Goal: Task Accomplishment & Management: Complete application form

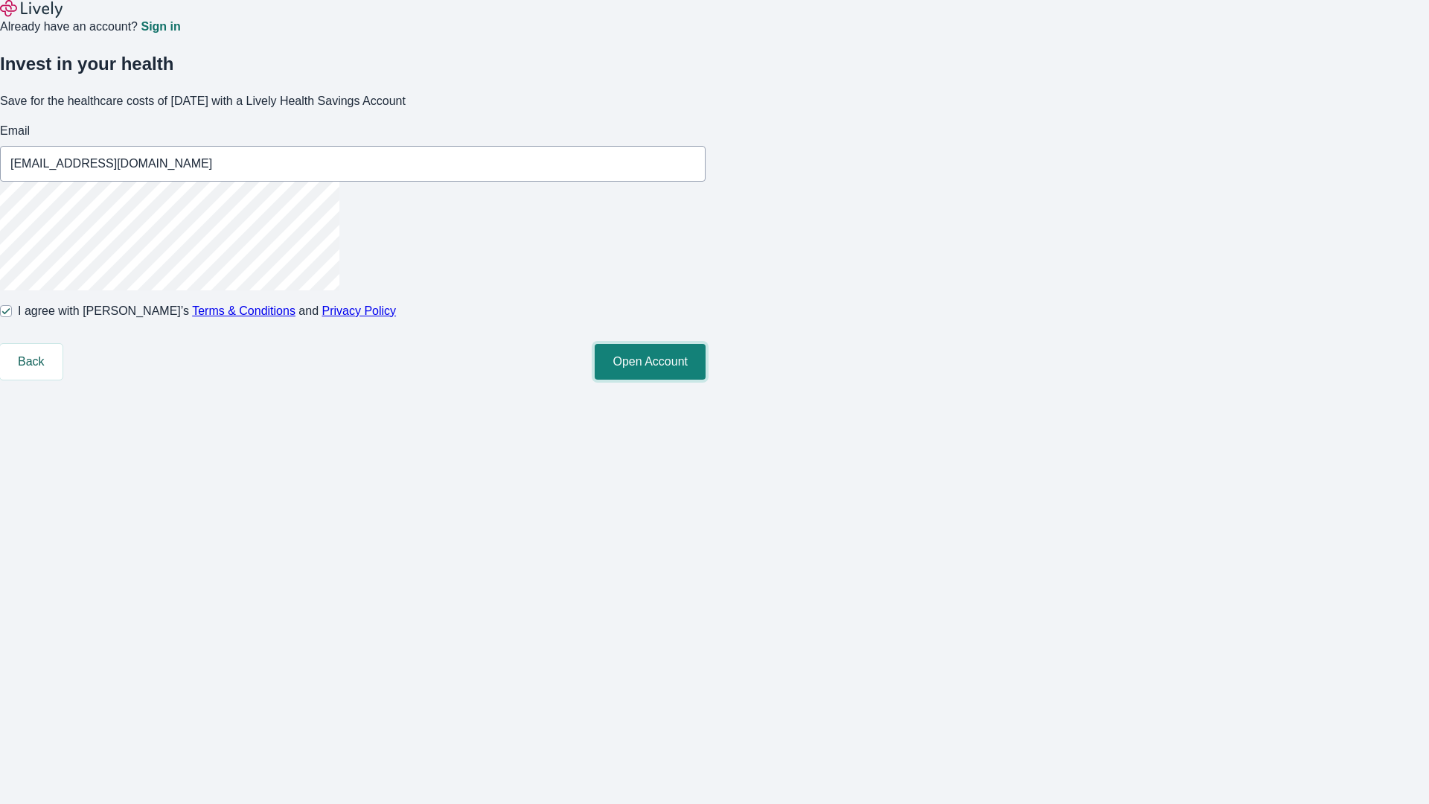
click at [705, 380] on button "Open Account" at bounding box center [650, 362] width 111 height 36
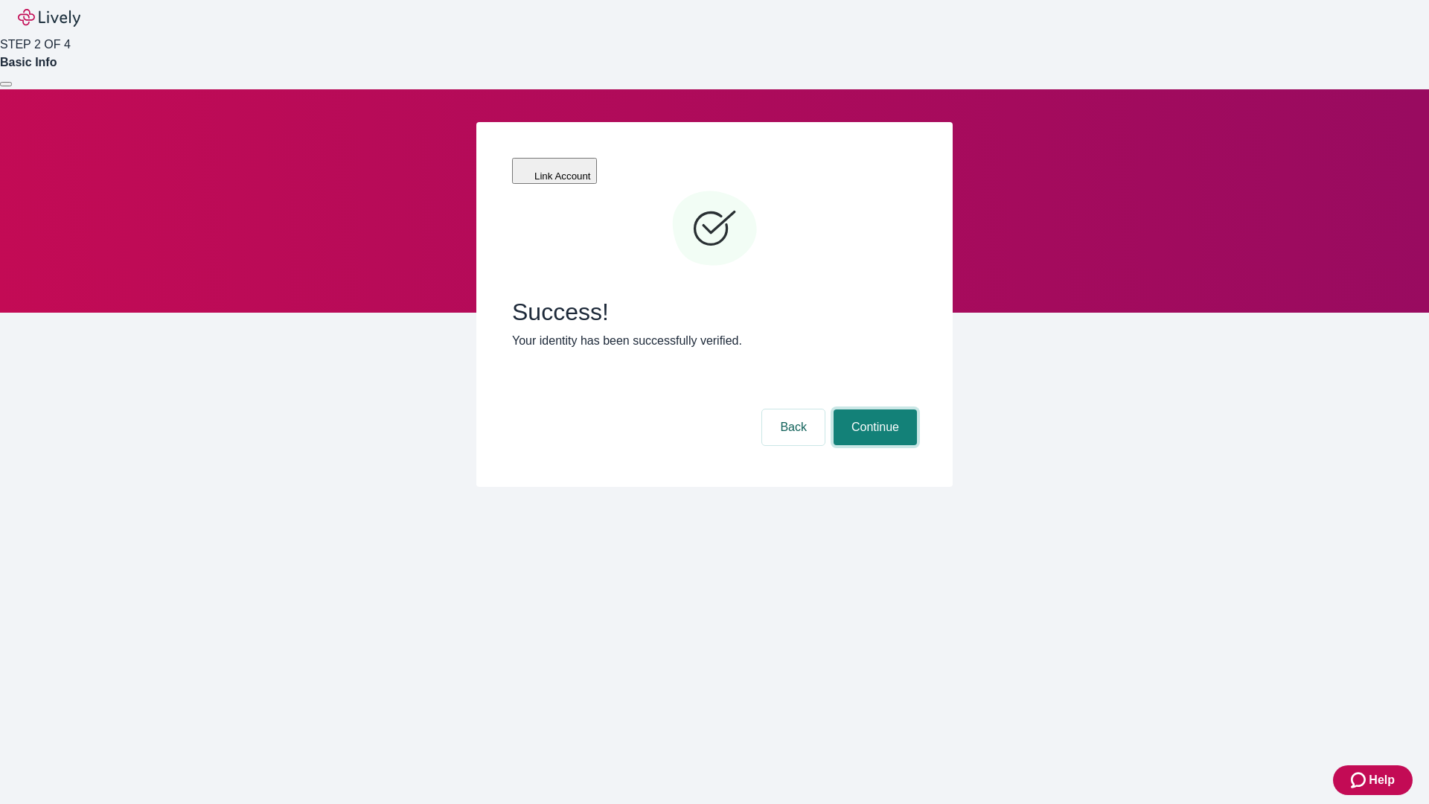
click at [873, 409] on button "Continue" at bounding box center [874, 427] width 83 height 36
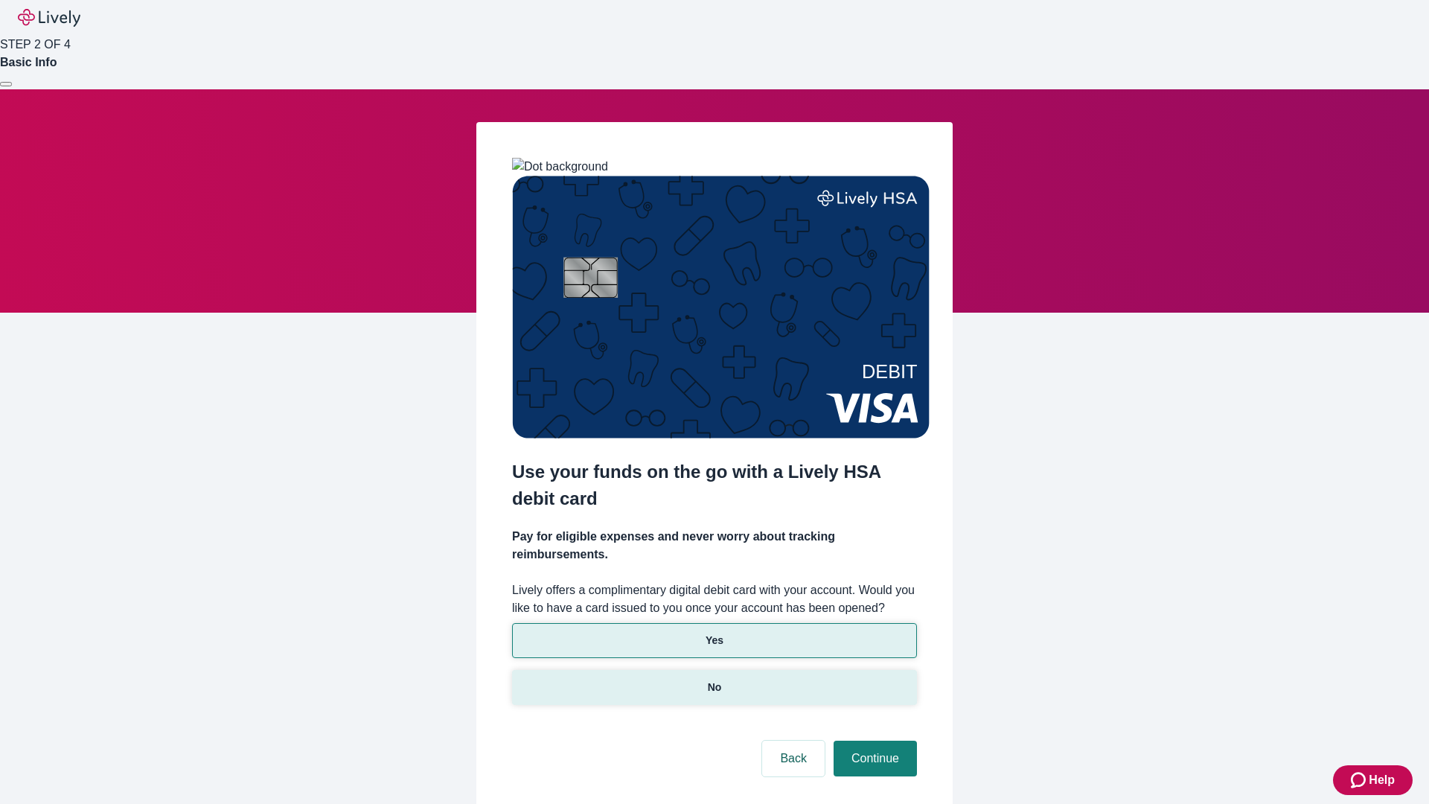
click at [714, 679] on p "No" at bounding box center [715, 687] width 14 height 16
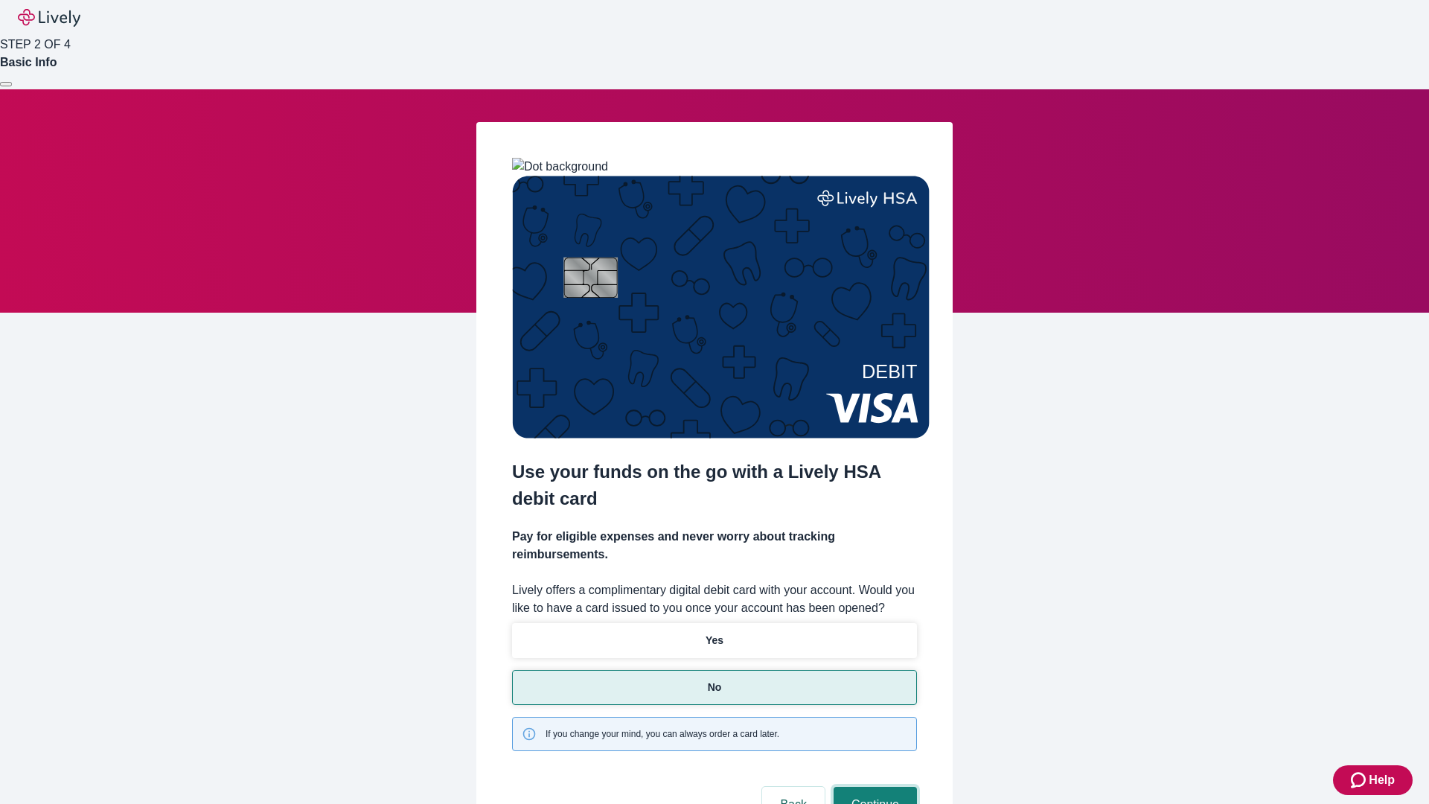
click at [873, 787] on button "Continue" at bounding box center [874, 805] width 83 height 36
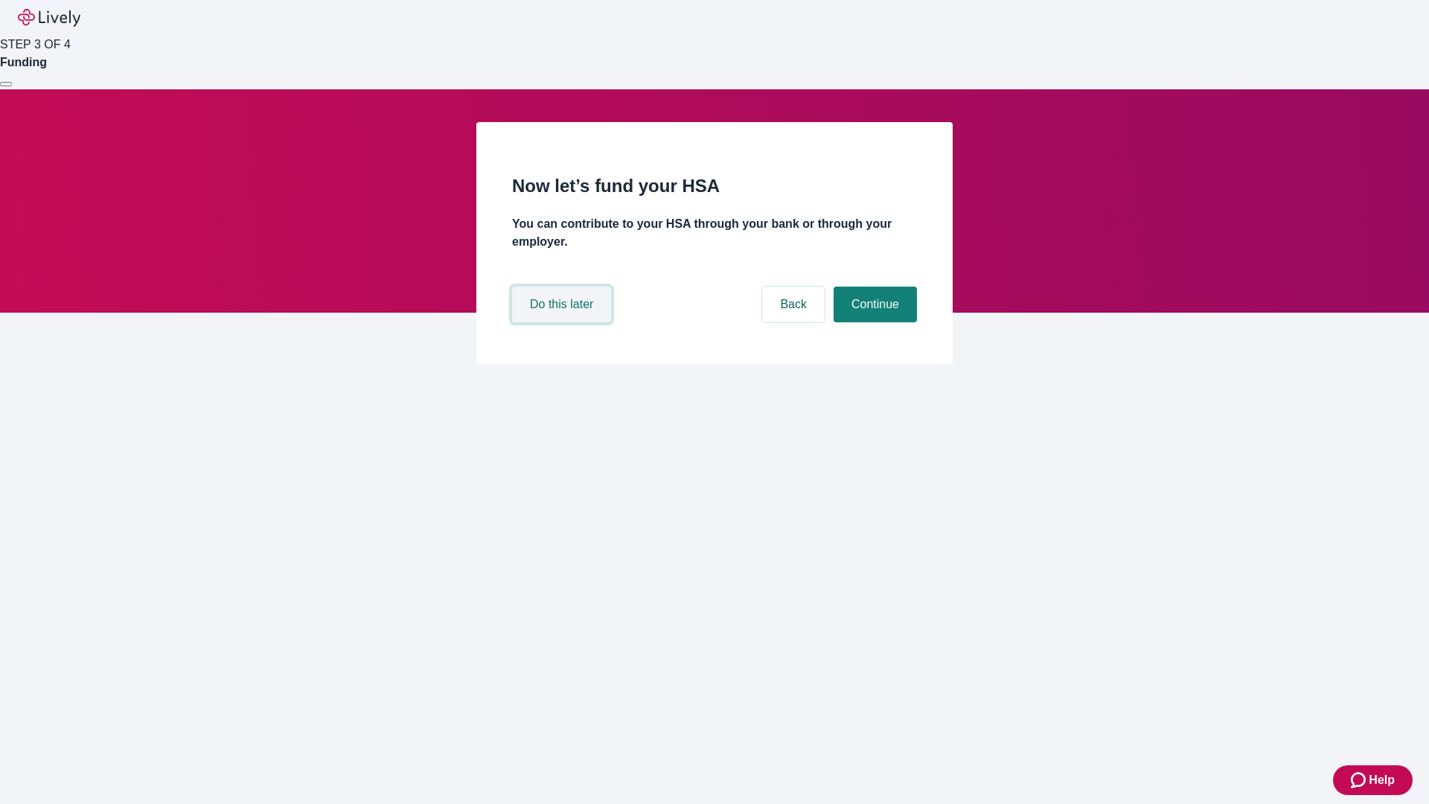
click at [563, 322] on button "Do this later" at bounding box center [561, 304] width 99 height 36
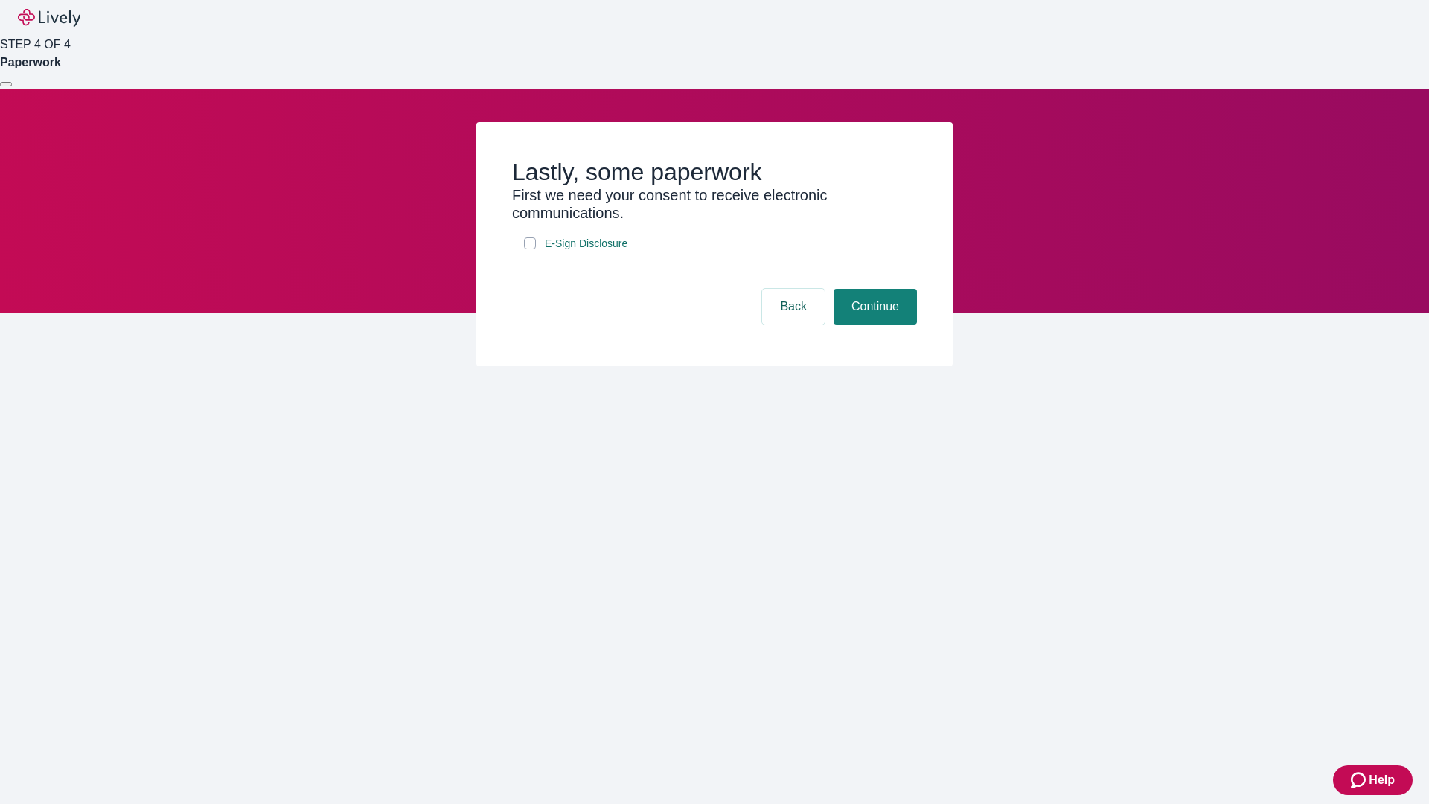
click at [530, 249] on input "E-Sign Disclosure" at bounding box center [530, 243] width 12 height 12
checkbox input "true"
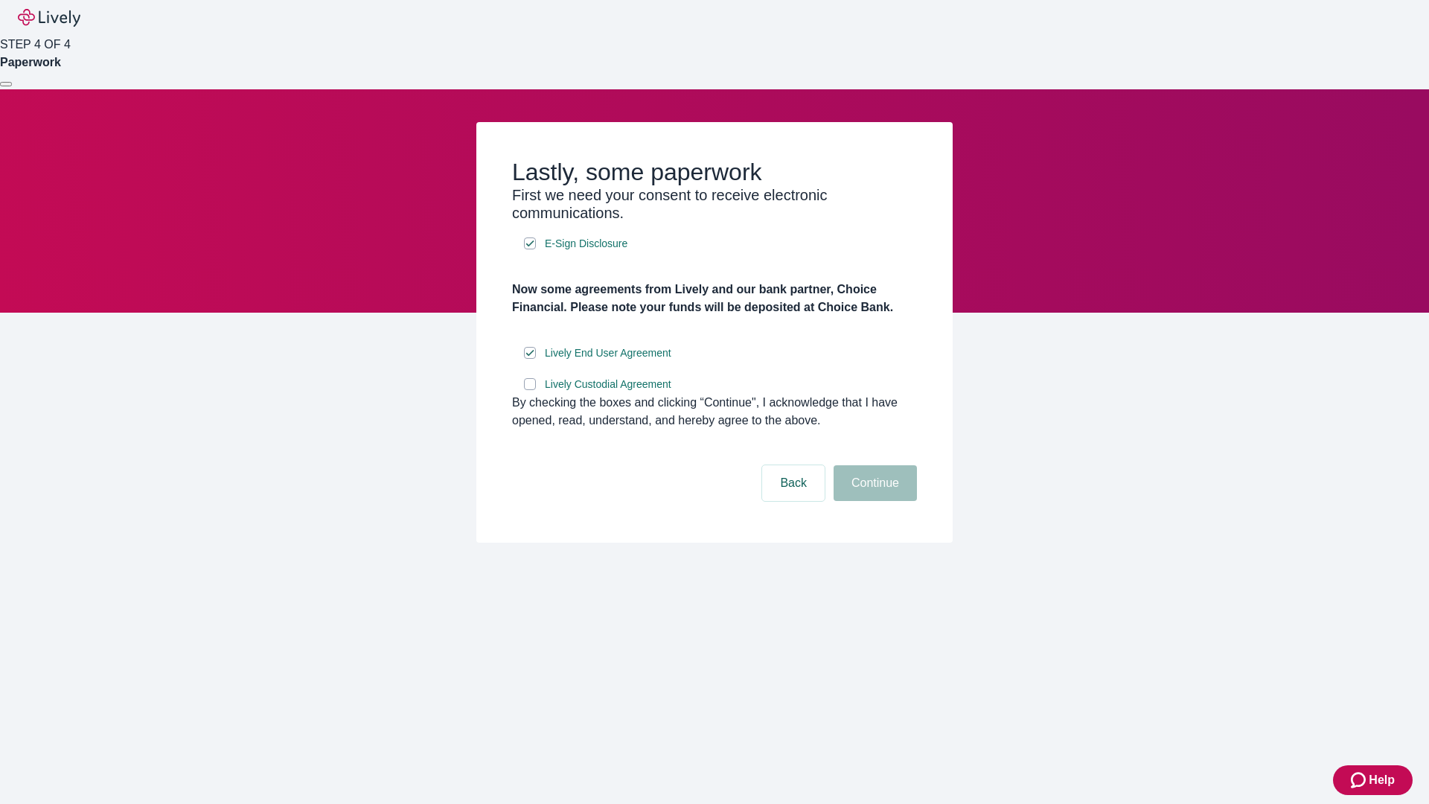
click at [530, 390] on input "Lively Custodial Agreement" at bounding box center [530, 384] width 12 height 12
checkbox input "true"
click at [873, 501] on button "Continue" at bounding box center [874, 483] width 83 height 36
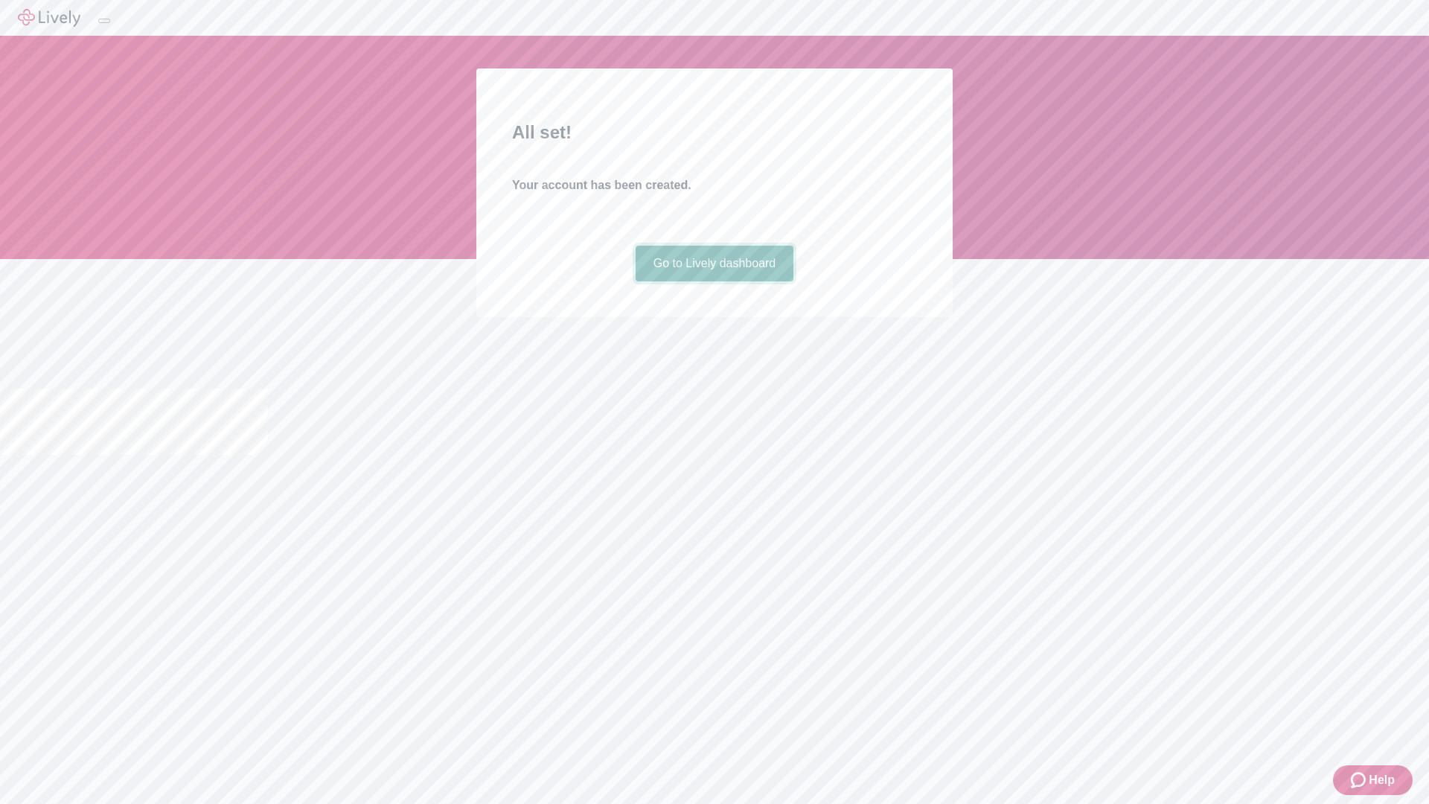
click at [714, 281] on link "Go to Lively dashboard" at bounding box center [714, 264] width 158 height 36
